Goal: Information Seeking & Learning: Learn about a topic

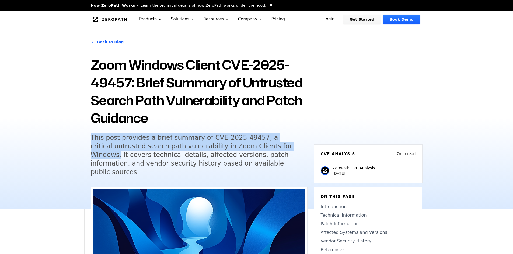
drag, startPoint x: 275, startPoint y: 148, endPoint x: 90, endPoint y: 136, distance: 185.1
click at [91, 136] on h5 "This post provides a brief summary of CVE-2025-49457, a critical untrusted sear…" at bounding box center [194, 155] width 207 height 43
copy h5 "This post provides a brief summary of CVE-2025-49457, a critical untrusted sear…"
